Goal: Ask a question

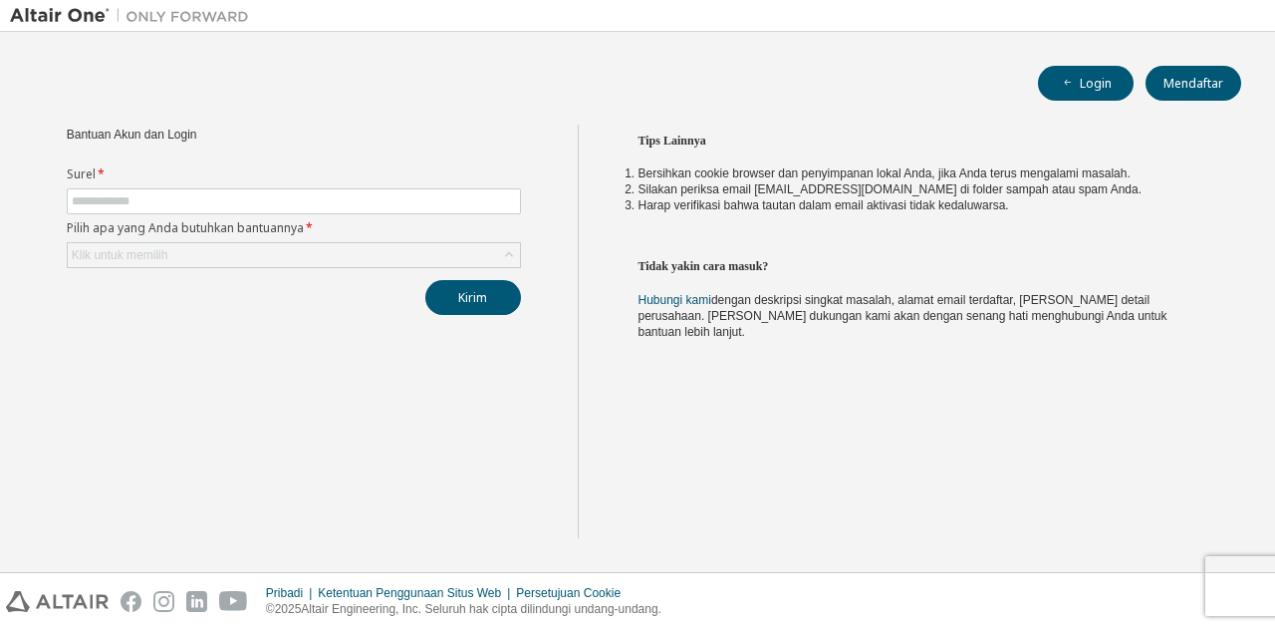
click at [522, 497] on div "Bantuan Akun [PERSON_NAME] Login Surel * Pilih apa yang Anda butuhkan bantuanny…" at bounding box center [294, 331] width 568 height 413
click at [221, 200] on input "text" at bounding box center [294, 201] width 444 height 16
type input "**********"
click at [158, 242] on div "Klik untuk memilih" at bounding box center [294, 255] width 454 height 26
click at [161, 252] on font "Klik untuk memilih" at bounding box center [120, 255] width 97 height 14
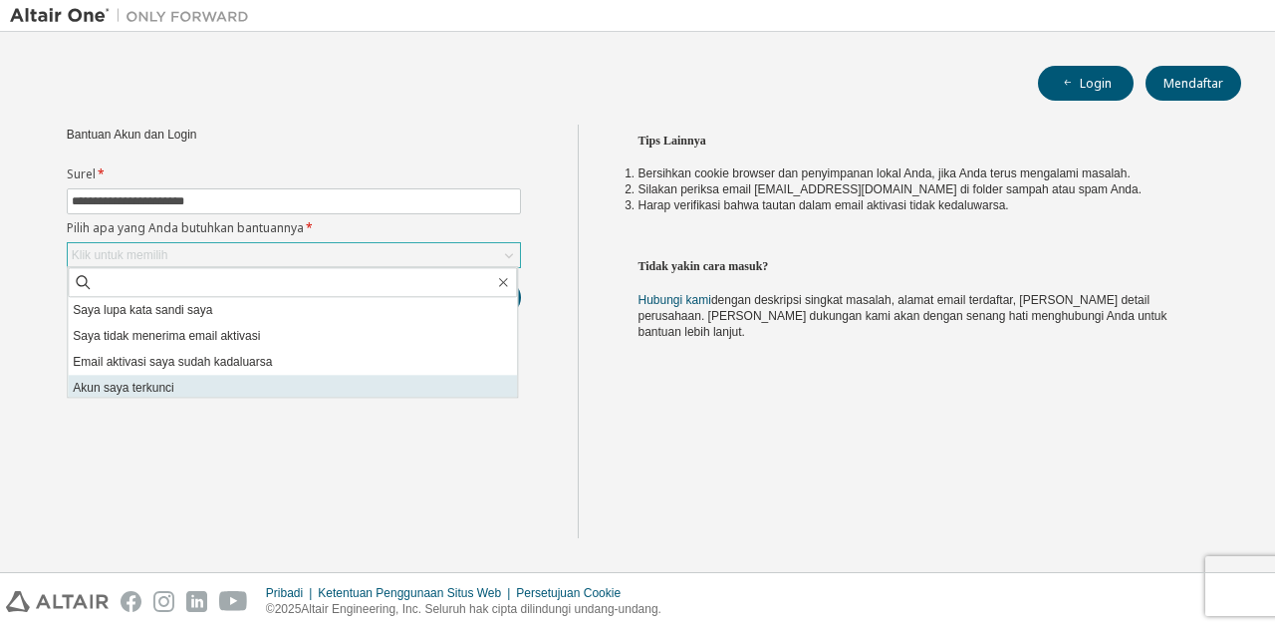
click at [137, 386] on font "Akun saya terkunci" at bounding box center [123, 388] width 101 height 14
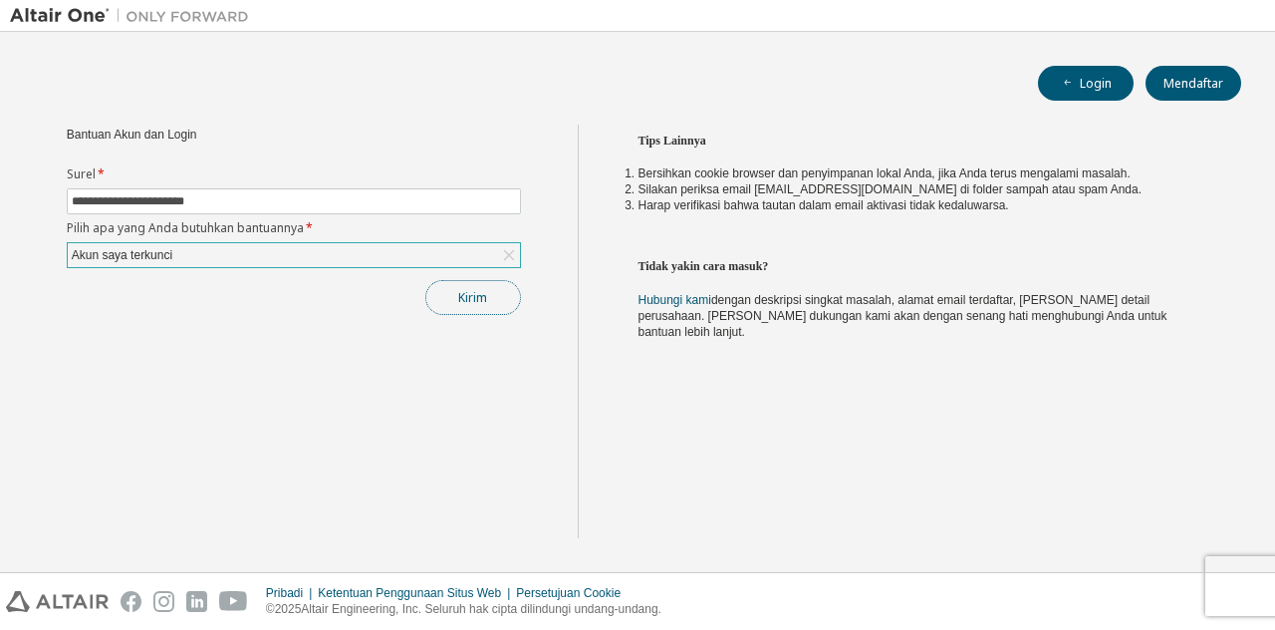
click at [467, 300] on font "Kirim" at bounding box center [472, 297] width 29 height 17
